Goal: Find specific page/section

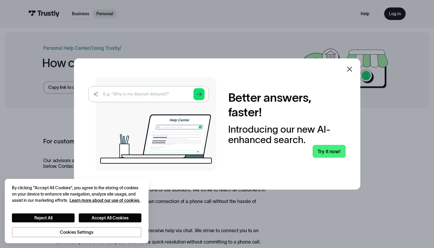
click at [350, 65] on div at bounding box center [350, 69] width 14 height 14
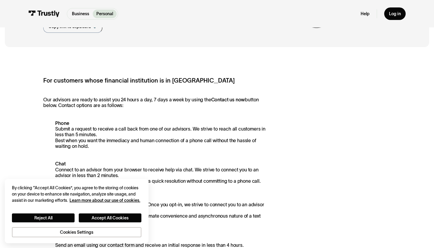
scroll to position [73, 0]
